Goal: Information Seeking & Learning: Learn about a topic

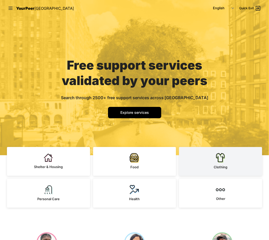
click at [226, 166] on span "Clothing" at bounding box center [221, 167] width 14 height 4
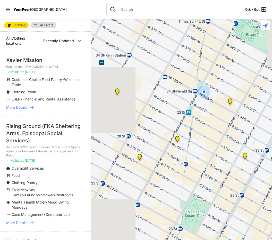
select select "nearby"
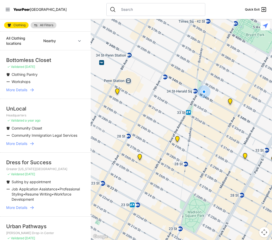
scroll to position [51, 0]
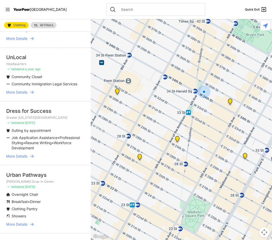
click at [230, 104] on img at bounding box center [230, 103] width 6 height 8
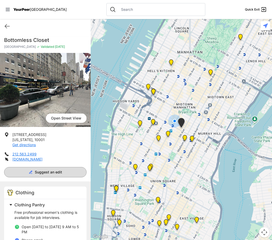
scroll to position [88, 0]
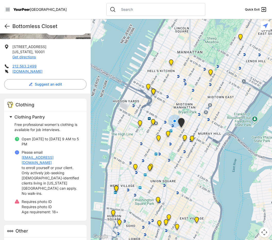
click at [5, 26] on icon at bounding box center [7, 26] width 5 height 4
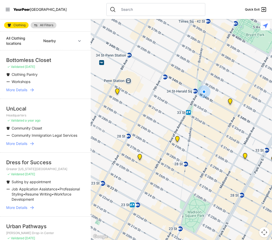
click at [177, 141] on img "Headquarters" at bounding box center [177, 140] width 6 height 8
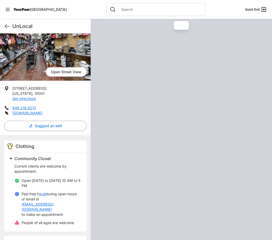
scroll to position [79, 0]
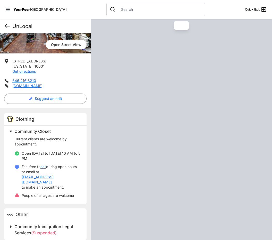
click at [6, 25] on icon at bounding box center [7, 26] width 5 height 4
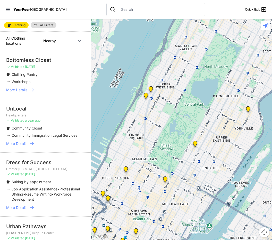
drag, startPoint x: 212, startPoint y: 133, endPoint x: 227, endPoint y: 95, distance: 40.9
click at [227, 95] on div at bounding box center [181, 129] width 181 height 221
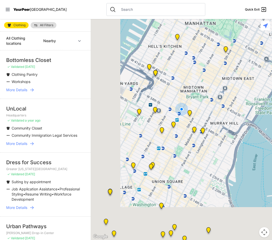
drag, startPoint x: 189, startPoint y: 171, endPoint x: 222, endPoint y: 102, distance: 76.7
click at [222, 102] on div at bounding box center [181, 129] width 181 height 221
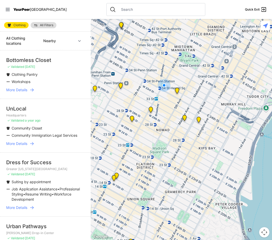
click at [184, 118] on img "Greater New York City" at bounding box center [184, 119] width 6 height 8
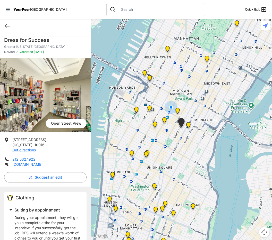
click at [154, 125] on img "New Location, Headquarters" at bounding box center [155, 126] width 6 height 8
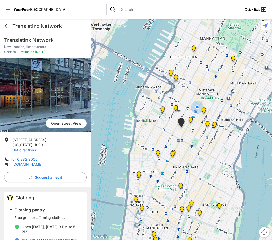
scroll to position [77, 0]
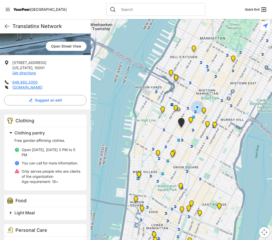
click at [176, 109] on img "Antonio Olivieri Drop-in Center" at bounding box center [176, 109] width 6 height 8
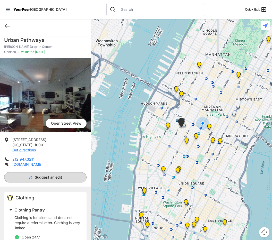
scroll to position [129, 0]
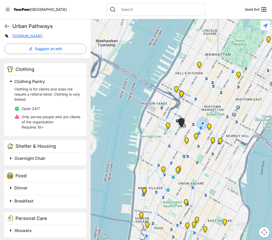
click at [168, 126] on img "Chelsea" at bounding box center [168, 127] width 6 height 8
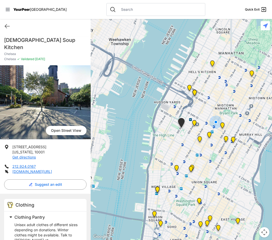
click at [177, 168] on img "Church of the Village" at bounding box center [176, 169] width 6 height 8
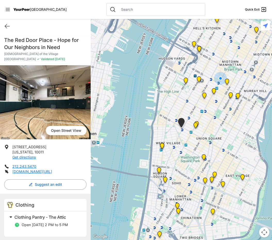
scroll to position [77, 0]
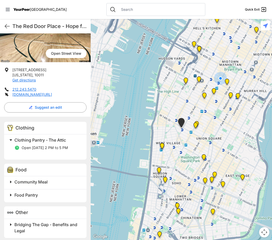
click at [11, 140] on span at bounding box center [75, 140] width 136 height 7
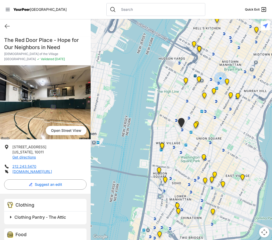
scroll to position [26, 0]
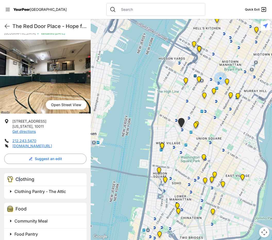
click at [19, 182] on span "Clothing" at bounding box center [24, 179] width 19 height 5
drag, startPoint x: 19, startPoint y: 182, endPoint x: 68, endPoint y: 182, distance: 49.4
click at [68, 182] on div "Clothing" at bounding box center [45, 180] width 82 height 13
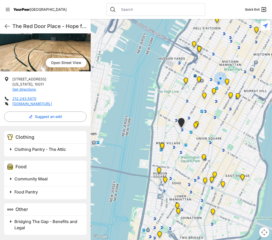
click at [39, 153] on span at bounding box center [75, 149] width 136 height 7
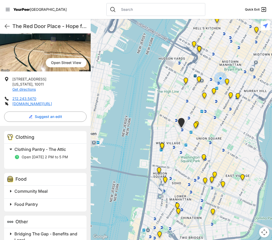
scroll to position [42, 0]
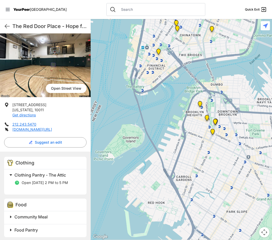
drag, startPoint x: 231, startPoint y: 211, endPoint x: 231, endPoint y: 23, distance: 187.2
click at [231, 23] on div at bounding box center [181, 129] width 181 height 221
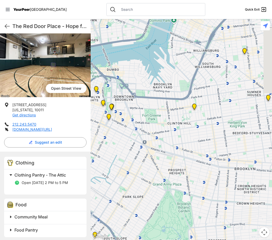
drag, startPoint x: 184, startPoint y: 157, endPoint x: 143, endPoint y: 150, distance: 41.5
click at [143, 150] on div at bounding box center [181, 129] width 181 height 221
click at [193, 105] on img at bounding box center [194, 108] width 6 height 8
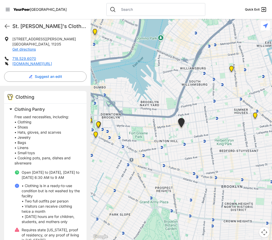
scroll to position [115, 0]
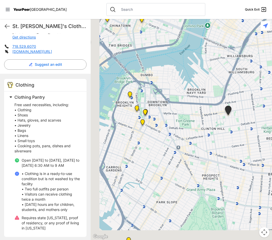
drag, startPoint x: 167, startPoint y: 175, endPoint x: 173, endPoint y: 174, distance: 5.9
click at [173, 174] on div at bounding box center [181, 129] width 181 height 221
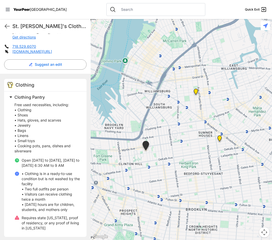
drag, startPoint x: 233, startPoint y: 149, endPoint x: 130, endPoint y: 189, distance: 109.9
click at [130, 191] on div at bounding box center [181, 129] width 181 height 221
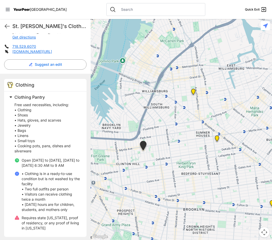
click at [217, 139] on img "Location of CCBQ, Brooklyn" at bounding box center [217, 140] width 6 height 8
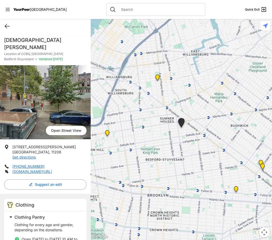
click at [6, 24] on icon at bounding box center [7, 26] width 6 height 6
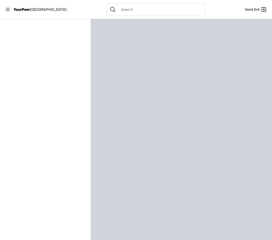
select select "recentlyUpdated"
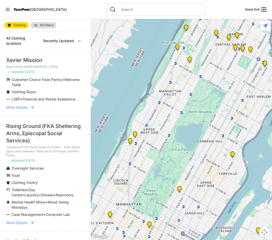
select select "recentlyUpdated"
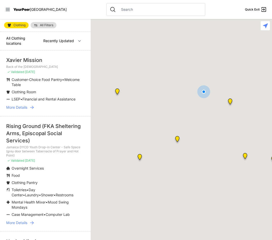
select select "recentlyUpdated"
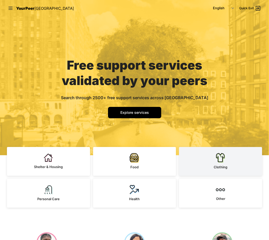
click at [219, 160] on img at bounding box center [221, 158] width 10 height 10
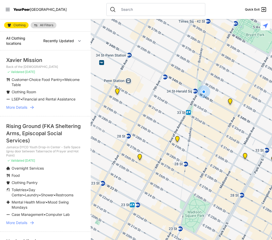
select select "nearby"
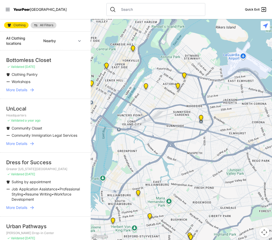
drag, startPoint x: 237, startPoint y: 164, endPoint x: 114, endPoint y: 160, distance: 123.9
click at [114, 160] on div at bounding box center [181, 129] width 181 height 221
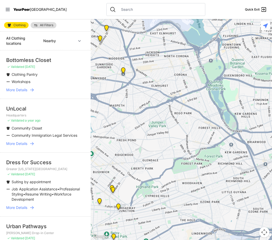
drag, startPoint x: 160, startPoint y: 98, endPoint x: 144, endPoint y: 79, distance: 24.7
click at [144, 79] on div at bounding box center [181, 129] width 181 height 221
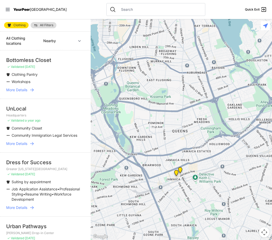
drag, startPoint x: 197, startPoint y: 134, endPoint x: 116, endPoint y: 162, distance: 85.7
click at [116, 162] on div at bounding box center [181, 129] width 181 height 221
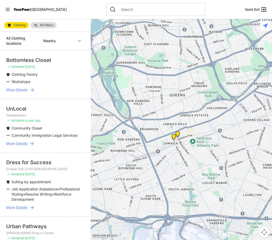
drag, startPoint x: 191, startPoint y: 97, endPoint x: 188, endPoint y: 55, distance: 42.3
click at [188, 55] on div at bounding box center [181, 129] width 181 height 221
click at [175, 137] on img "Queens" at bounding box center [173, 138] width 6 height 8
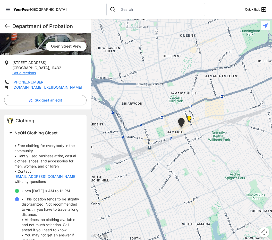
scroll to position [129, 0]
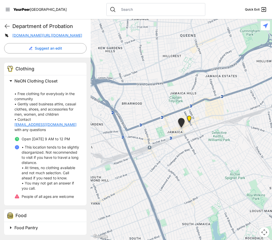
click at [188, 119] on img "Jamaica DYCD Youth Drop-in Center - Safe Space (grey door between Tabernacle of…" at bounding box center [189, 120] width 6 height 8
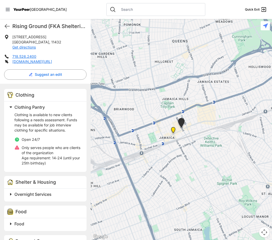
scroll to position [89, 0]
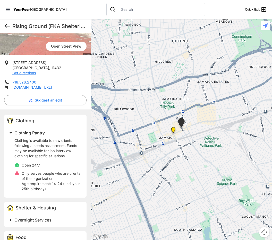
click at [5, 28] on icon at bounding box center [7, 26] width 6 height 6
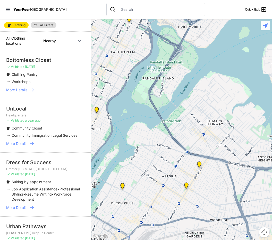
drag, startPoint x: 220, startPoint y: 170, endPoint x: 133, endPoint y: 127, distance: 96.6
click at [80, 124] on main "Clothing All Filters All Clothing locations Nearby Recently Updated Most Servic…" at bounding box center [136, 129] width 272 height 221
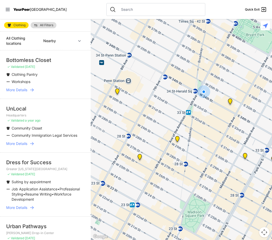
drag, startPoint x: 230, startPoint y: 154, endPoint x: 210, endPoint y: 58, distance: 98.9
click at [210, 58] on div at bounding box center [181, 129] width 181 height 221
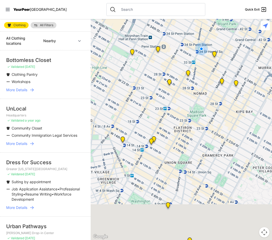
drag, startPoint x: 236, startPoint y: 168, endPoint x: 209, endPoint y: 81, distance: 90.7
click at [209, 81] on div at bounding box center [181, 129] width 181 height 221
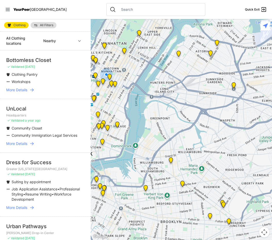
drag, startPoint x: 242, startPoint y: 156, endPoint x: 128, endPoint y: 114, distance: 120.8
click at [128, 114] on div at bounding box center [181, 129] width 181 height 221
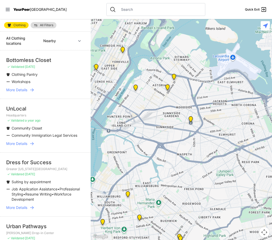
drag, startPoint x: 233, startPoint y: 123, endPoint x: 197, endPoint y: 171, distance: 59.6
click at [197, 171] on div at bounding box center [181, 129] width 181 height 221
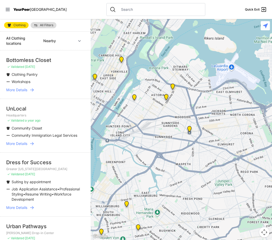
click at [171, 87] on img at bounding box center [172, 88] width 6 height 8
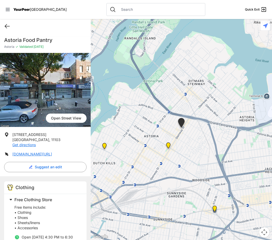
click at [8, 28] on icon at bounding box center [7, 26] width 6 height 6
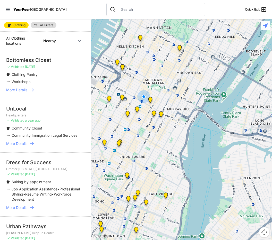
drag, startPoint x: 237, startPoint y: 89, endPoint x: 125, endPoint y: 57, distance: 117.3
click at [125, 57] on div at bounding box center [181, 129] width 181 height 221
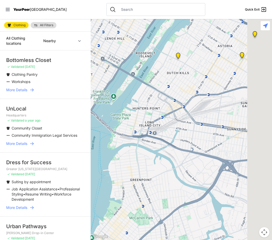
drag, startPoint x: 221, startPoint y: 155, endPoint x: 145, endPoint y: 194, distance: 85.9
click at [145, 194] on div at bounding box center [181, 129] width 181 height 221
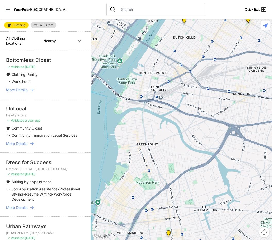
drag, startPoint x: 182, startPoint y: 181, endPoint x: 207, endPoint y: 134, distance: 53.8
click at [207, 134] on div at bounding box center [181, 129] width 181 height 221
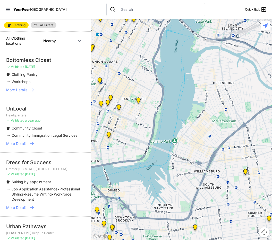
drag, startPoint x: 181, startPoint y: 183, endPoint x: 263, endPoint y: 116, distance: 105.8
click at [263, 116] on div at bounding box center [181, 129] width 181 height 221
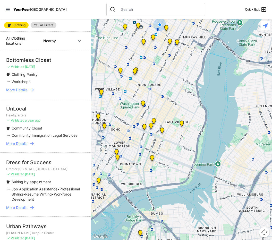
drag, startPoint x: 225, startPoint y: 169, endPoint x: 266, endPoint y: 193, distance: 47.6
click at [266, 193] on div at bounding box center [181, 129] width 181 height 221
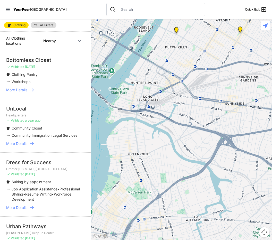
drag, startPoint x: 206, startPoint y: 144, endPoint x: 187, endPoint y: 136, distance: 21.1
click at [88, 182] on main "Clothing All Filters All Clothing locations Nearby Recently Updated Most Servic…" at bounding box center [136, 129] width 272 height 221
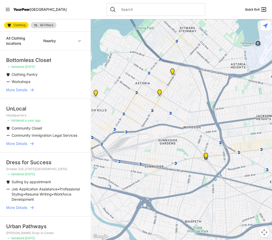
drag, startPoint x: 178, startPoint y: 98, endPoint x: 194, endPoint y: 152, distance: 56.6
click at [194, 152] on div at bounding box center [181, 129] width 181 height 221
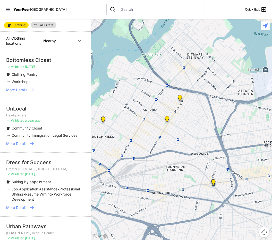
click at [166, 119] on img at bounding box center [167, 120] width 6 height 8
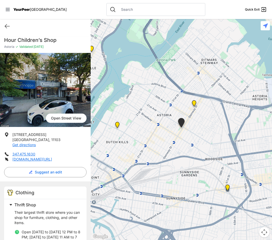
scroll to position [19, 0]
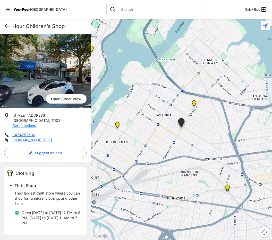
click at [5, 24] on icon at bounding box center [7, 26] width 6 height 6
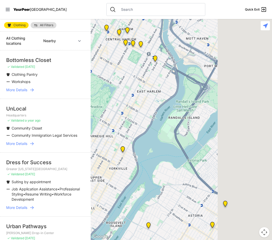
drag, startPoint x: 218, startPoint y: 122, endPoint x: 70, endPoint y: 102, distance: 149.3
click at [70, 103] on main "Clothing All Filters All Clothing locations Nearby Recently Updated Most Servic…" at bounding box center [136, 129] width 272 height 221
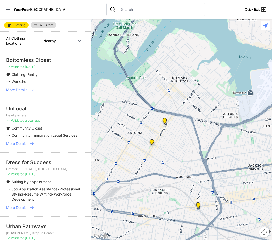
drag, startPoint x: 190, startPoint y: 176, endPoint x: 186, endPoint y: 121, distance: 54.8
click at [186, 121] on div at bounding box center [181, 129] width 181 height 221
drag, startPoint x: 136, startPoint y: 138, endPoint x: 179, endPoint y: 120, distance: 47.3
click at [179, 120] on div at bounding box center [181, 129] width 181 height 221
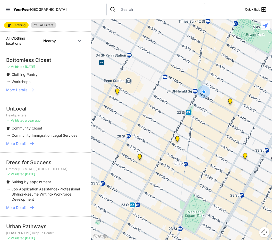
click at [150, 116] on div at bounding box center [181, 129] width 181 height 221
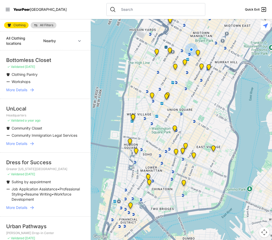
drag, startPoint x: 171, startPoint y: 185, endPoint x: 186, endPoint y: 109, distance: 76.9
click at [186, 109] on div at bounding box center [181, 129] width 181 height 221
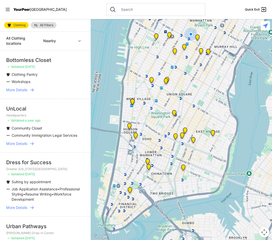
click at [174, 136] on img "Bowery Campus" at bounding box center [175, 138] width 6 height 8
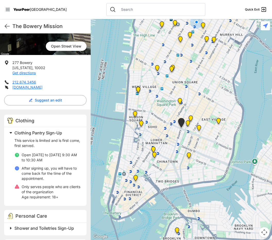
scroll to position [107, 0]
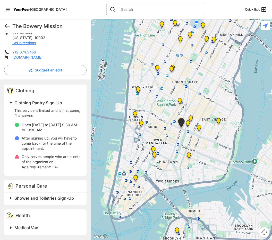
click at [6, 24] on icon at bounding box center [7, 26] width 6 height 6
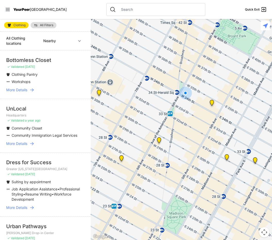
drag, startPoint x: 194, startPoint y: 131, endPoint x: 164, endPoint y: 130, distance: 29.7
click at [164, 130] on div at bounding box center [181, 129] width 181 height 221
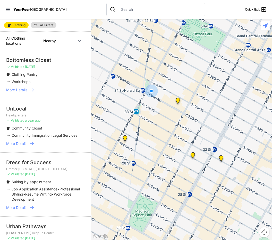
click at [177, 100] on img at bounding box center [178, 102] width 6 height 8
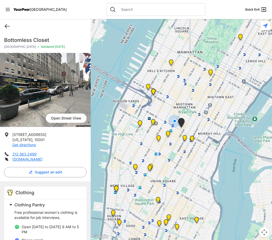
click at [9, 27] on icon at bounding box center [7, 26] width 6 height 6
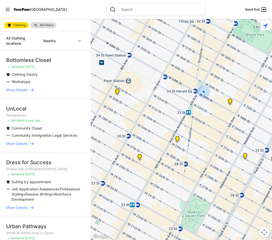
click at [245, 157] on img "Greater New York City" at bounding box center [245, 157] width 6 height 8
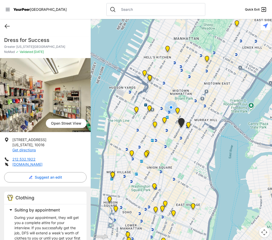
click at [5, 27] on icon at bounding box center [7, 26] width 5 height 4
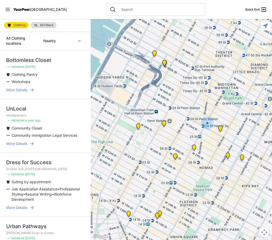
drag, startPoint x: 197, startPoint y: 184, endPoint x: 214, endPoint y: 132, distance: 55.6
click at [214, 132] on div at bounding box center [181, 129] width 181 height 221
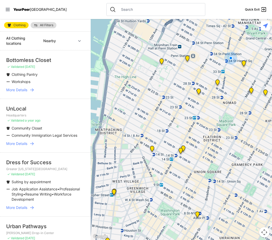
drag, startPoint x: 231, startPoint y: 141, endPoint x: 199, endPoint y: 135, distance: 32.4
click at [199, 135] on div at bounding box center [181, 129] width 181 height 221
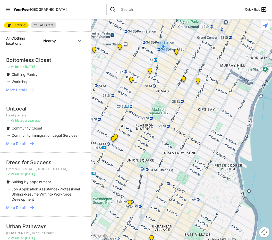
click at [117, 136] on img "Church of St. Francis Xavier - Front Entrance" at bounding box center [116, 138] width 6 height 8
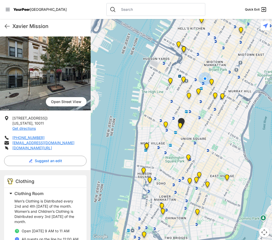
scroll to position [77, 0]
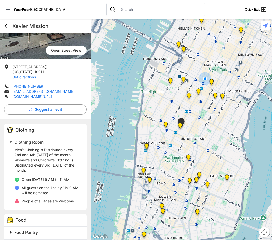
click at [7, 25] on icon at bounding box center [7, 26] width 6 height 6
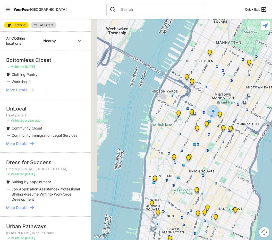
drag, startPoint x: 192, startPoint y: 199, endPoint x: 204, endPoint y: 146, distance: 53.8
click at [208, 147] on div at bounding box center [181, 129] width 181 height 221
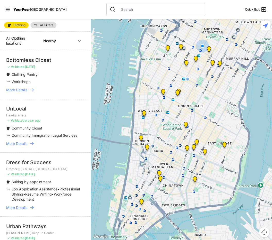
drag, startPoint x: 187, startPoint y: 189, endPoint x: 173, endPoint y: 131, distance: 59.4
click at [173, 131] on div at bounding box center [181, 129] width 181 height 221
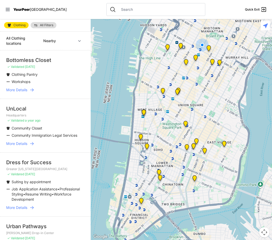
click at [159, 171] on img "Tribeca Campus/New York City Rescue Mission" at bounding box center [159, 174] width 6 height 8
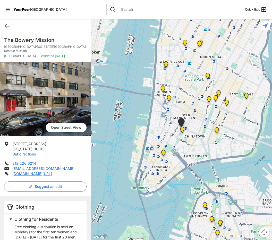
click at [163, 152] on img "Main Office" at bounding box center [163, 154] width 6 height 8
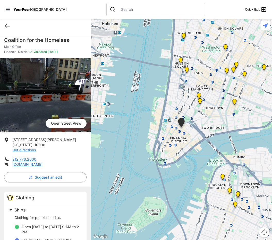
click at [234, 102] on img "Lower East Side Youth Drop-in Center. Yellow doors with grey buzzer on the right" at bounding box center [234, 103] width 6 height 8
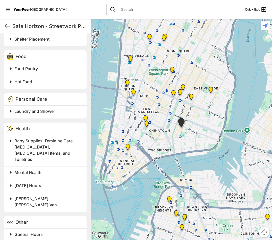
scroll to position [348, 0]
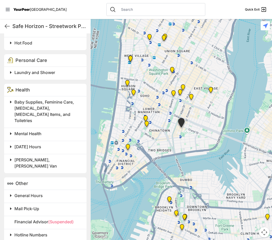
click at [211, 90] on img "Manhattan" at bounding box center [211, 91] width 6 height 8
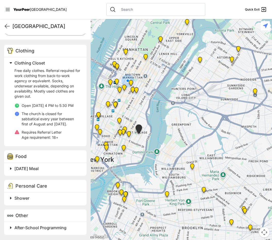
scroll to position [34, 0]
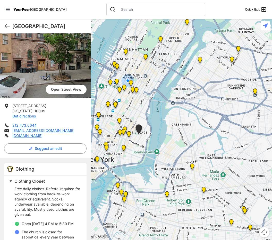
click at [118, 132] on img "Bowery Campus" at bounding box center [120, 134] width 6 height 8
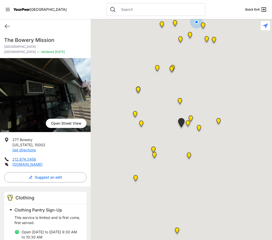
click at [120, 131] on div at bounding box center [181, 129] width 181 height 221
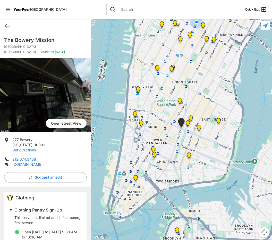
click at [180, 98] on div at bounding box center [181, 129] width 181 height 221
click at [182, 101] on img "Harvey Milk High School" at bounding box center [180, 102] width 6 height 8
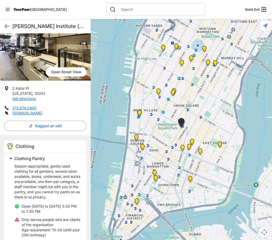
scroll to position [103, 0]
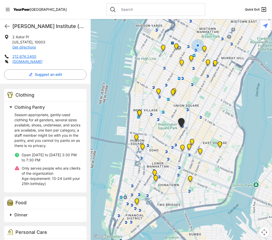
click at [182, 147] on img "Bowery Campus" at bounding box center [182, 149] width 6 height 8
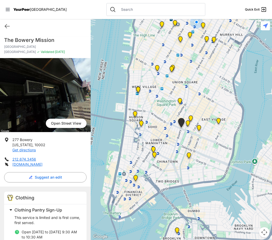
click at [187, 122] on img "St. Joseph House" at bounding box center [188, 125] width 6 height 8
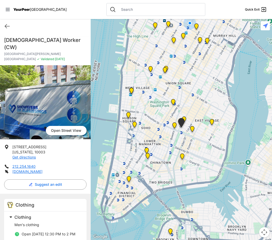
click at [184, 118] on img "St. Joseph House" at bounding box center [181, 124] width 9 height 12
click at [174, 103] on img "Harvey Milk High School" at bounding box center [173, 103] width 6 height 8
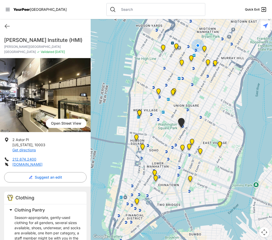
click at [171, 94] on img "Back of the Church" at bounding box center [173, 94] width 6 height 8
click at [173, 93] on img "Back of the Church" at bounding box center [173, 94] width 6 height 8
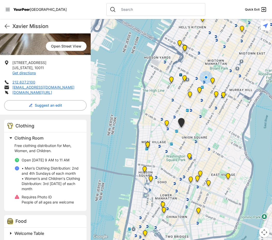
scroll to position [129, 0]
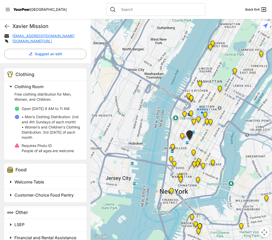
click at [194, 120] on img "New Location, Headquarters" at bounding box center [194, 123] width 6 height 8
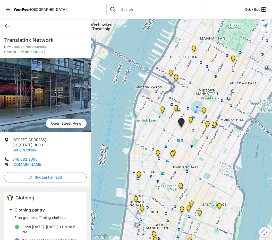
click at [216, 123] on img "Mainchance Adult Drop-in Center" at bounding box center [214, 126] width 6 height 8
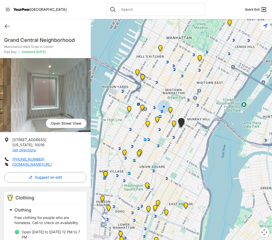
click at [175, 123] on img "Greater New York City" at bounding box center [174, 125] width 6 height 8
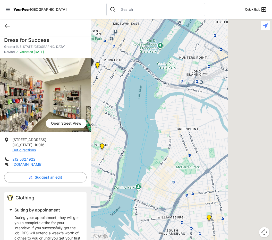
drag, startPoint x: 207, startPoint y: 155, endPoint x: 90, endPoint y: 71, distance: 143.9
click at [90, 71] on main "Quick Exit Dress for Success Greater [US_STATE][GEOGRAPHIC_DATA] NoMad ✓ Valida…" at bounding box center [136, 129] width 272 height 221
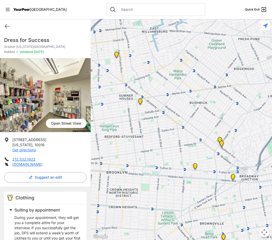
drag, startPoint x: 161, startPoint y: 154, endPoint x: 220, endPoint y: 115, distance: 71.4
click at [220, 115] on div at bounding box center [181, 129] width 181 height 221
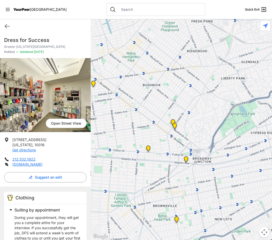
drag, startPoint x: 149, startPoint y: 74, endPoint x: 96, endPoint y: 55, distance: 56.3
click at [95, 55] on div at bounding box center [181, 129] width 181 height 221
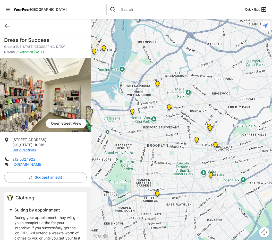
drag, startPoint x: 208, startPoint y: 97, endPoint x: 228, endPoint y: 114, distance: 26.5
click at [230, 113] on div at bounding box center [181, 129] width 181 height 221
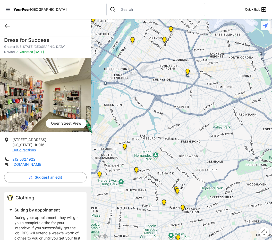
drag, startPoint x: 195, startPoint y: 129, endPoint x: 181, endPoint y: 153, distance: 28.2
click at [181, 153] on div at bounding box center [181, 129] width 181 height 221
click at [137, 170] on img "Location of CCBQ, Brooklyn" at bounding box center [136, 171] width 6 height 8
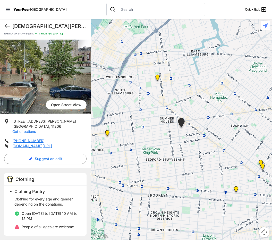
scroll to position [49, 0]
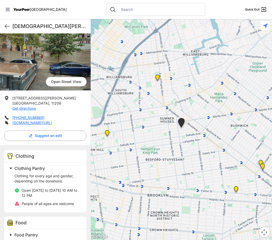
click at [156, 79] on img at bounding box center [157, 79] width 6 height 8
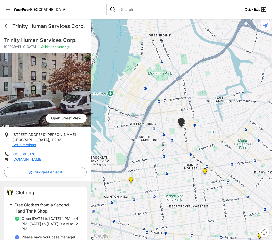
scroll to position [129, 0]
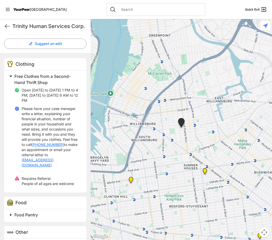
click at [132, 181] on img at bounding box center [131, 181] width 6 height 8
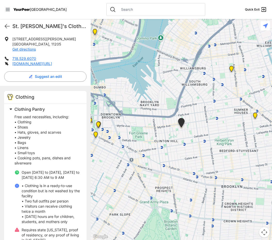
scroll to position [115, 0]
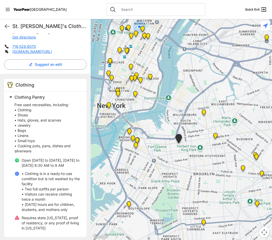
drag, startPoint x: 254, startPoint y: 106, endPoint x: 188, endPoint y: 98, distance: 66.1
click at [188, 98] on div at bounding box center [181, 129] width 181 height 221
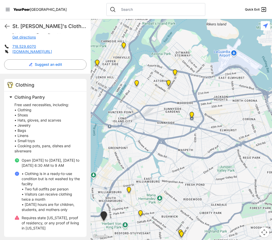
drag, startPoint x: 245, startPoint y: 79, endPoint x: 201, endPoint y: 165, distance: 96.3
click at [206, 168] on div at bounding box center [181, 129] width 181 height 221
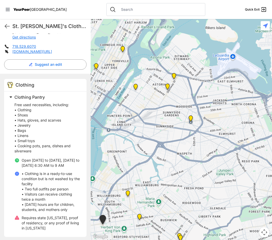
click at [190, 117] on img "Woodside Youth Drop-in Center" at bounding box center [190, 120] width 6 height 8
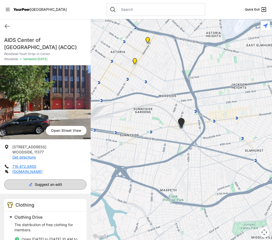
scroll to position [103, 0]
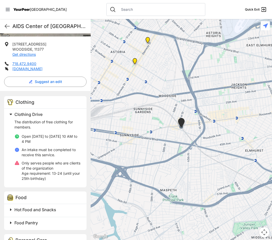
click at [135, 62] on img at bounding box center [135, 62] width 6 height 8
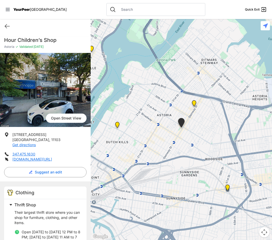
click at [195, 104] on img at bounding box center [194, 104] width 6 height 8
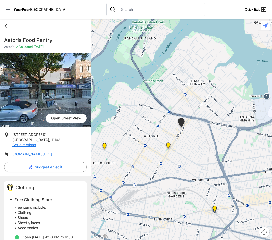
click at [105, 146] on img "Fancy Thrift Shop" at bounding box center [104, 147] width 6 height 8
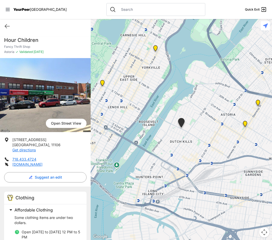
scroll to position [19, 0]
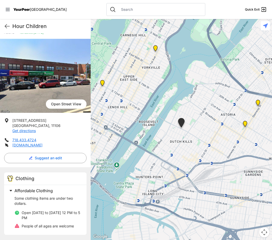
drag, startPoint x: 188, startPoint y: 159, endPoint x: 269, endPoint y: 225, distance: 103.8
click at [233, 197] on div at bounding box center [181, 129] width 181 height 221
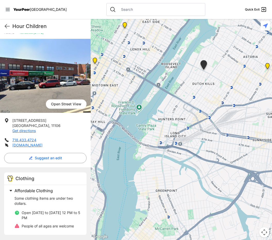
drag, startPoint x: 162, startPoint y: 177, endPoint x: 166, endPoint y: 106, distance: 71.2
click at [166, 106] on div at bounding box center [181, 129] width 181 height 221
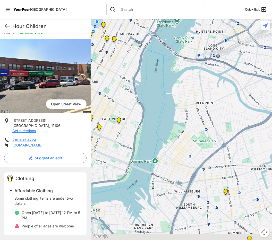
drag, startPoint x: 186, startPoint y: 202, endPoint x: 222, endPoint y: 115, distance: 94.2
click at [222, 115] on div at bounding box center [181, 129] width 181 height 221
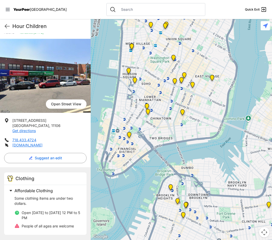
drag, startPoint x: 142, startPoint y: 218, endPoint x: 242, endPoint y: 177, distance: 107.5
click at [242, 177] on div at bounding box center [181, 129] width 181 height 221
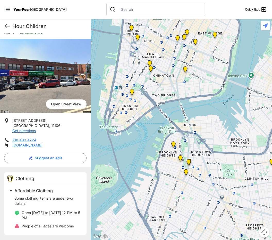
click at [207, 180] on div at bounding box center [181, 129] width 181 height 221
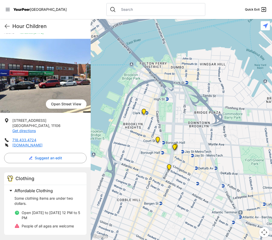
drag, startPoint x: 195, startPoint y: 166, endPoint x: 147, endPoint y: 181, distance: 50.6
click at [147, 181] on div at bounding box center [181, 129] width 181 height 221
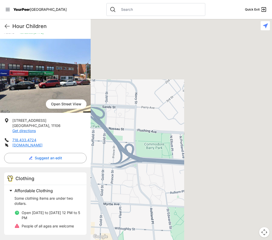
drag, startPoint x: 218, startPoint y: 113, endPoint x: 59, endPoint y: 206, distance: 184.8
click at [59, 206] on main "Hour Children Quick Exit Hour Children Fancy Thrift Shop Astoria ✓ Validated [D…" at bounding box center [136, 129] width 272 height 221
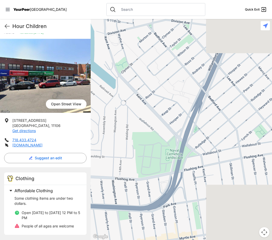
drag, startPoint x: 137, startPoint y: 149, endPoint x: 118, endPoint y: 137, distance: 22.2
click at [118, 138] on div at bounding box center [181, 129] width 181 height 221
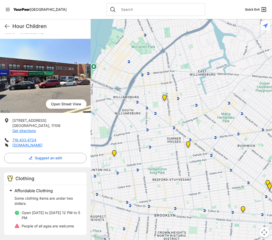
drag, startPoint x: 250, startPoint y: 164, endPoint x: 166, endPoint y: 108, distance: 100.1
click at [166, 108] on div at bounding box center [181, 129] width 181 height 221
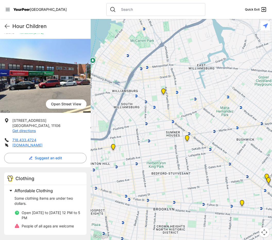
drag, startPoint x: 240, startPoint y: 128, endPoint x: 240, endPoint y: 107, distance: 21.9
click at [240, 107] on div at bounding box center [181, 129] width 181 height 221
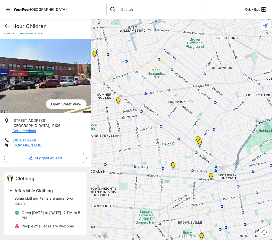
drag, startPoint x: 225, startPoint y: 135, endPoint x: 151, endPoint y: 128, distance: 73.7
click at [151, 128] on div at bounding box center [181, 129] width 181 height 221
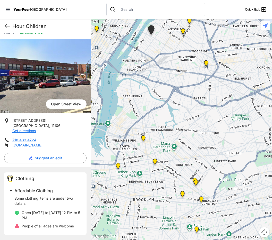
drag, startPoint x: 206, startPoint y: 88, endPoint x: 191, endPoint y: 166, distance: 79.2
click at [193, 167] on div at bounding box center [181, 129] width 181 height 221
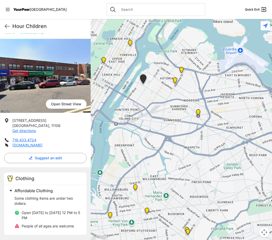
click at [182, 70] on img at bounding box center [181, 71] width 6 height 8
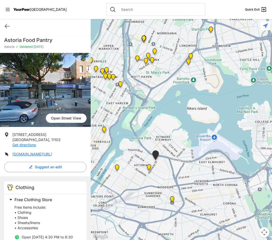
click at [150, 168] on img at bounding box center [149, 169] width 6 height 8
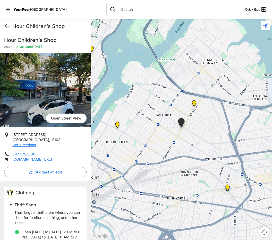
scroll to position [19, 0]
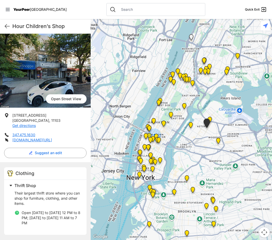
drag, startPoint x: 210, startPoint y: 187, endPoint x: 192, endPoint y: 146, distance: 44.8
click at [192, 146] on div at bounding box center [181, 129] width 181 height 221
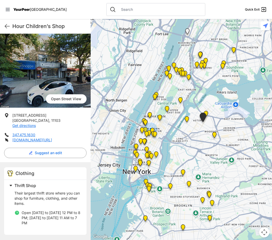
click at [214, 135] on img "Woodside Youth Drop-in Center" at bounding box center [214, 136] width 6 height 8
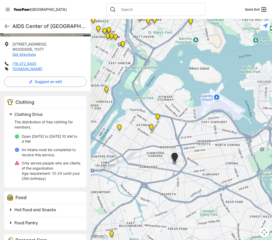
scroll to position [154, 0]
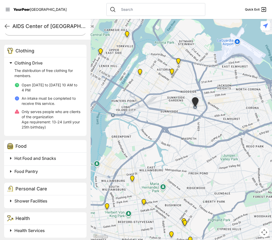
drag, startPoint x: 187, startPoint y: 189, endPoint x: 216, endPoint y: 127, distance: 68.2
click at [215, 127] on div at bounding box center [181, 129] width 181 height 221
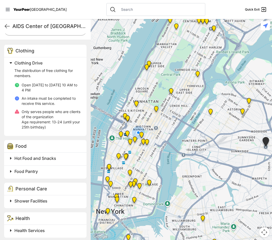
drag, startPoint x: 213, startPoint y: 162, endPoint x: 278, endPoint y: 207, distance: 78.3
click at [269, 207] on html "View map Close panel YourPeer [GEOGRAPHIC_DATA] Quick Exit Single Adult Familie…" at bounding box center [136, 120] width 272 height 240
click at [209, 110] on img "Fancy Thrift Shop" at bounding box center [210, 113] width 6 height 8
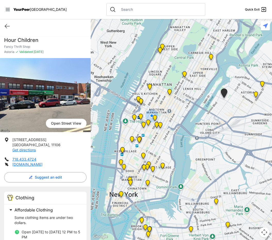
drag, startPoint x: 222, startPoint y: 151, endPoint x: 255, endPoint y: 66, distance: 90.9
click at [259, 64] on div at bounding box center [181, 129] width 181 height 221
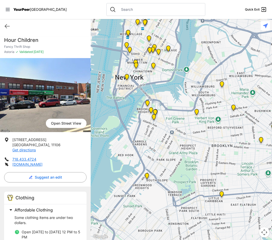
drag, startPoint x: 228, startPoint y: 137, endPoint x: 192, endPoint y: 134, distance: 36.2
click at [192, 134] on div at bounding box center [181, 129] width 181 height 221
click at [153, 116] on img at bounding box center [154, 118] width 6 height 8
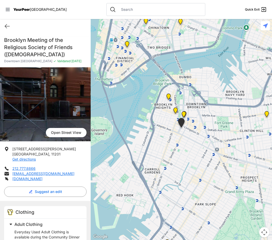
click at [169, 97] on img at bounding box center [168, 98] width 6 height 8
click at [176, 110] on img "Brooklyn" at bounding box center [175, 112] width 6 height 8
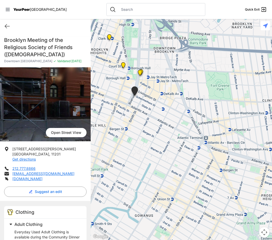
click at [124, 65] on img "Brooklyn" at bounding box center [123, 66] width 6 height 8
click at [101, 179] on div at bounding box center [181, 129] width 181 height 221
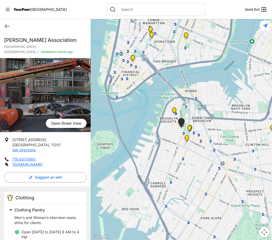
click at [174, 111] on img at bounding box center [174, 112] width 6 height 8
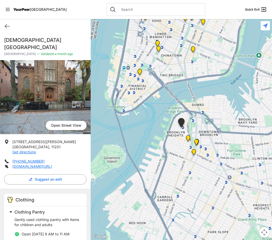
click at [192, 153] on img at bounding box center [194, 153] width 6 height 8
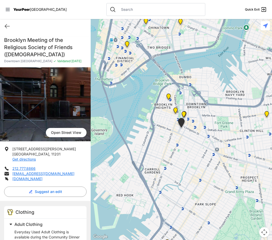
click at [184, 114] on img "Brooklyn" at bounding box center [183, 115] width 6 height 8
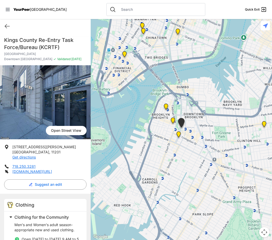
click at [173, 121] on img "Brooklyn" at bounding box center [173, 122] width 6 height 8
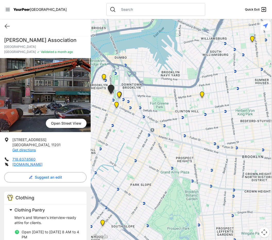
drag, startPoint x: 193, startPoint y: 194, endPoint x: 114, endPoint y: 145, distance: 93.6
click at [111, 155] on div at bounding box center [181, 129] width 181 height 221
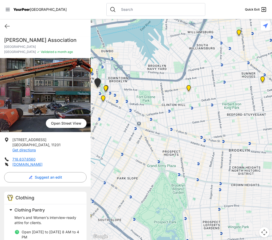
click at [187, 88] on img at bounding box center [188, 89] width 6 height 8
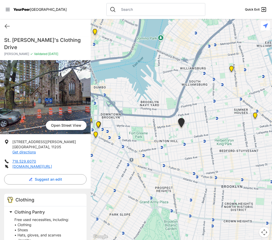
click at [175, 106] on div at bounding box center [181, 129] width 181 height 221
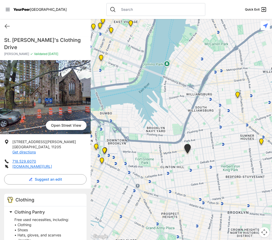
drag, startPoint x: 135, startPoint y: 103, endPoint x: 193, endPoint y: 257, distance: 164.1
click at [193, 240] on html "View map Close panel YourPeer [GEOGRAPHIC_DATA] Quick Exit Single Adult Familie…" at bounding box center [136, 120] width 272 height 240
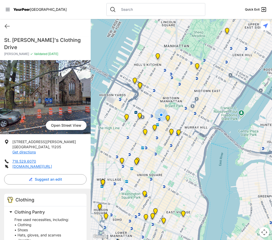
drag, startPoint x: 217, startPoint y: 160, endPoint x: 209, endPoint y: 155, distance: 9.3
click at [215, 165] on div at bounding box center [181, 129] width 181 height 221
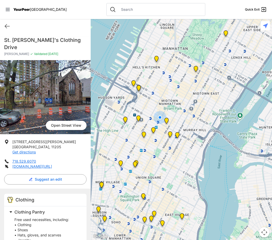
click at [176, 136] on img "Mainchance Adult Drop-in Center" at bounding box center [177, 136] width 6 height 8
